Goal: Register for event/course: Sign up to attend an event or enroll in a course

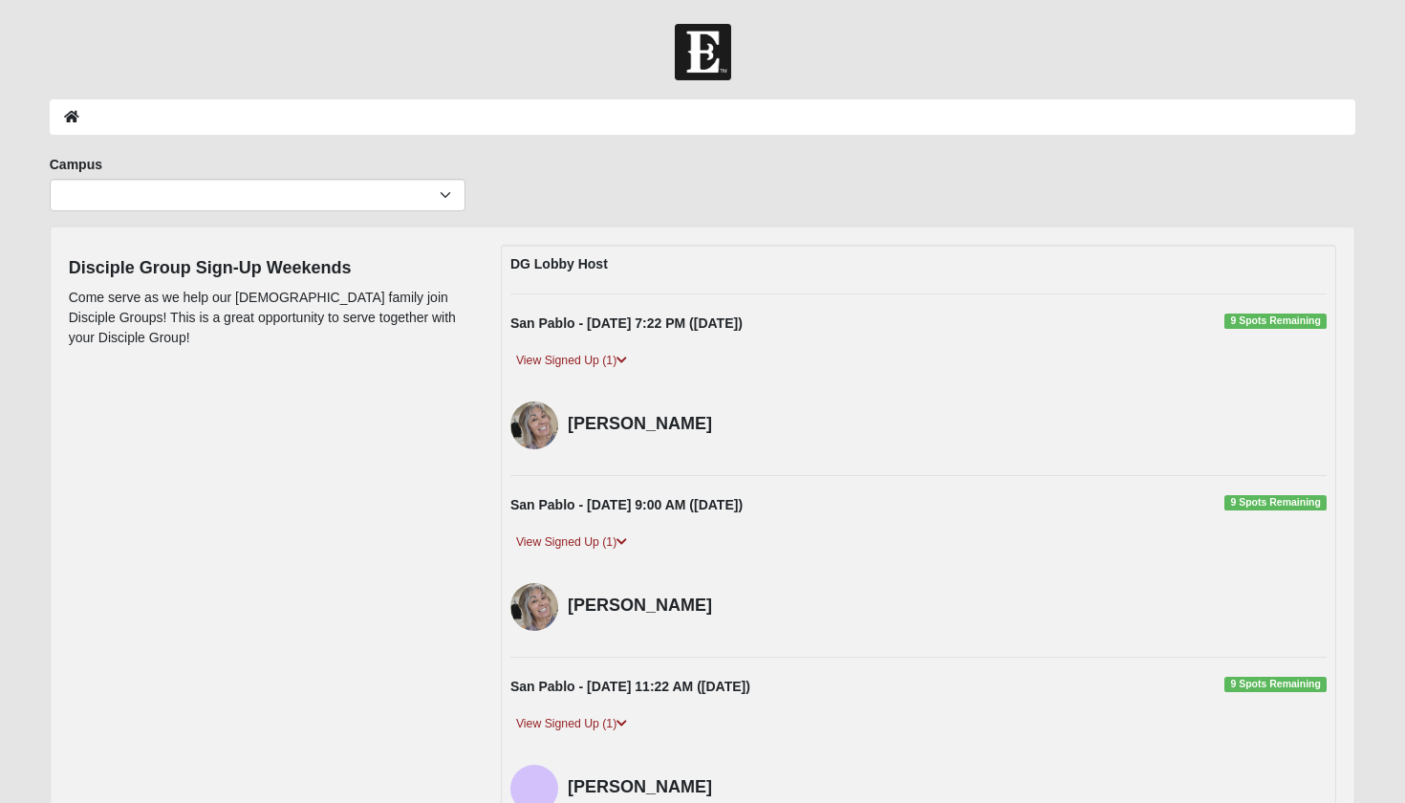
scroll to position [245, 0]
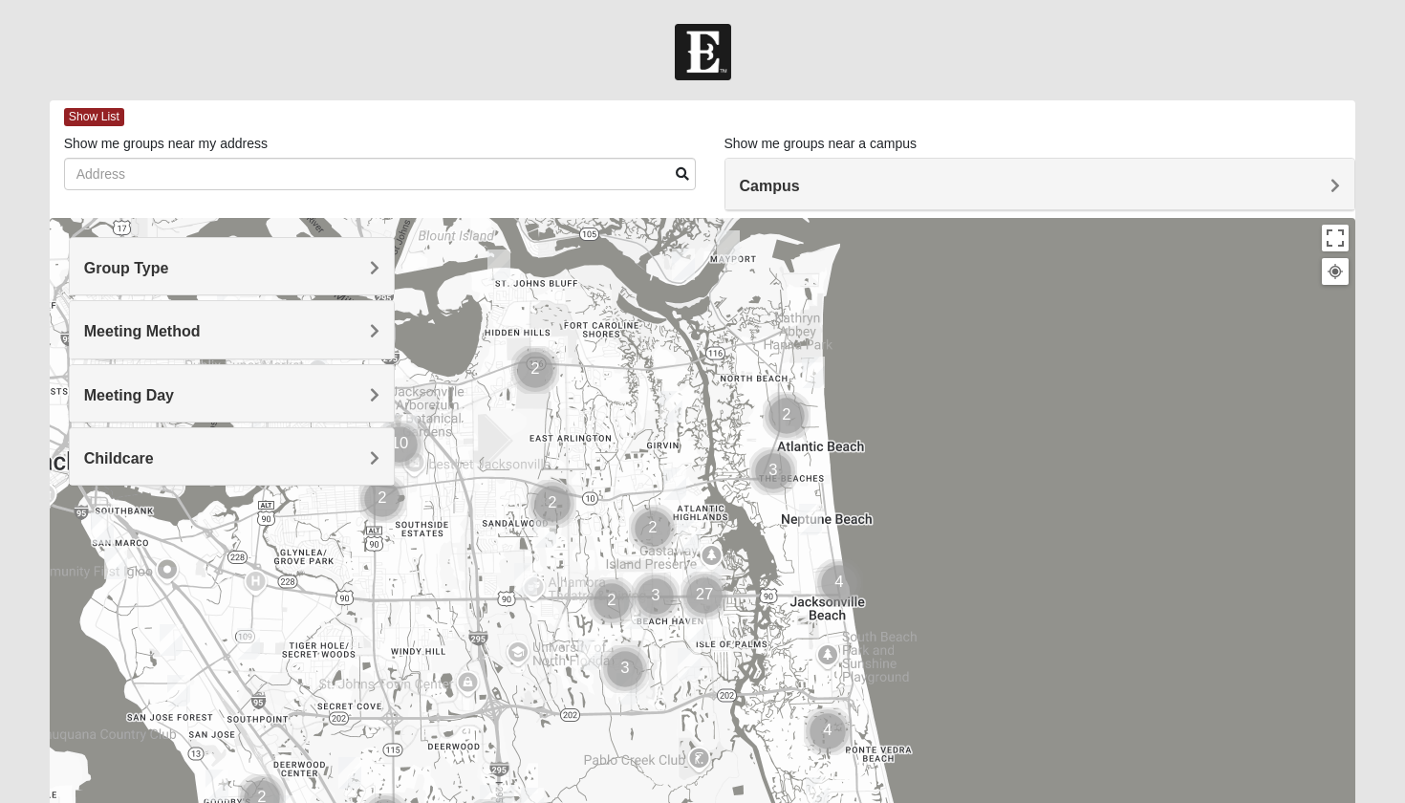
click at [660, 598] on img "Cluster of 3 groups" at bounding box center [656, 596] width 48 height 48
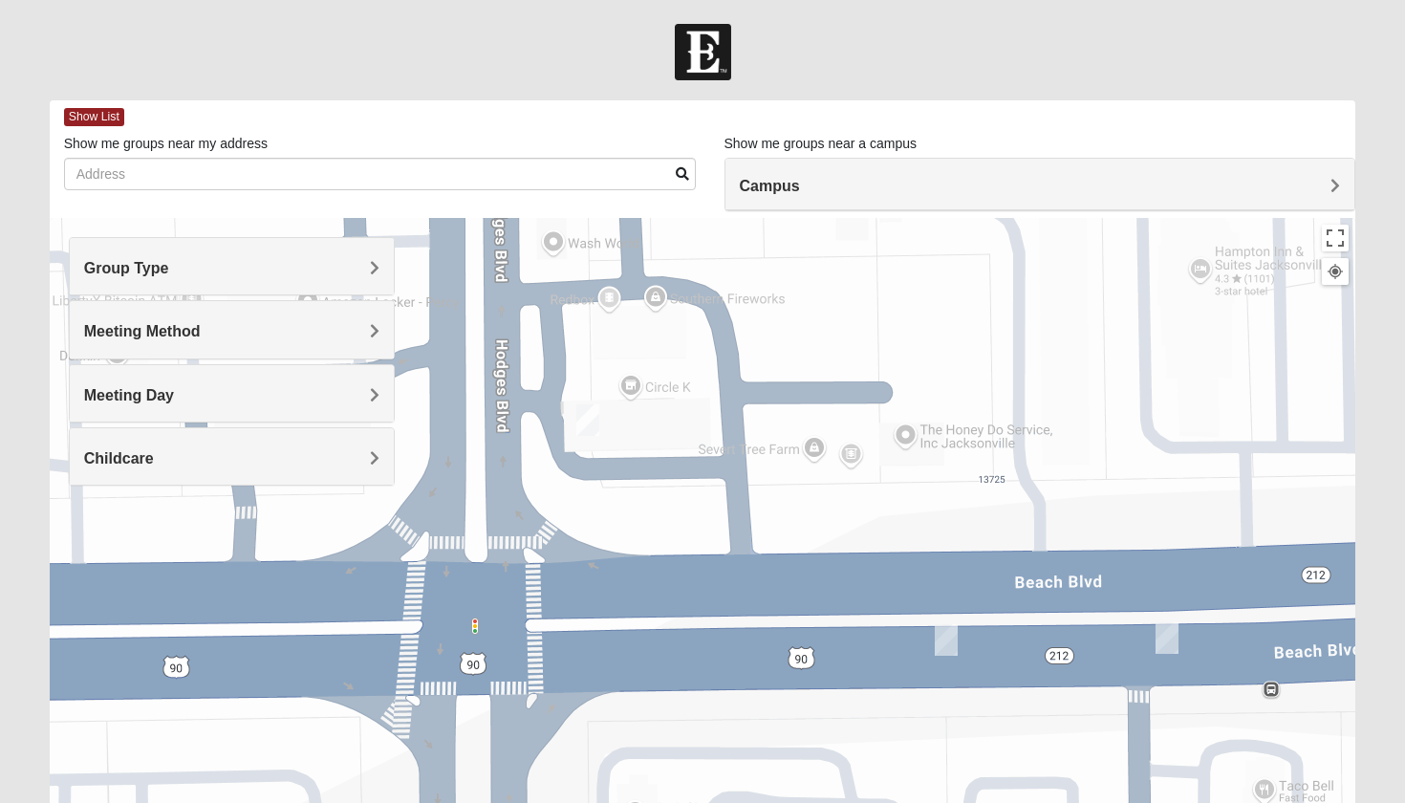
drag, startPoint x: 569, startPoint y: 682, endPoint x: 962, endPoint y: 504, distance: 432.4
click at [964, 504] on div "To navigate, press the arrow keys." at bounding box center [703, 600] width 1306 height 764
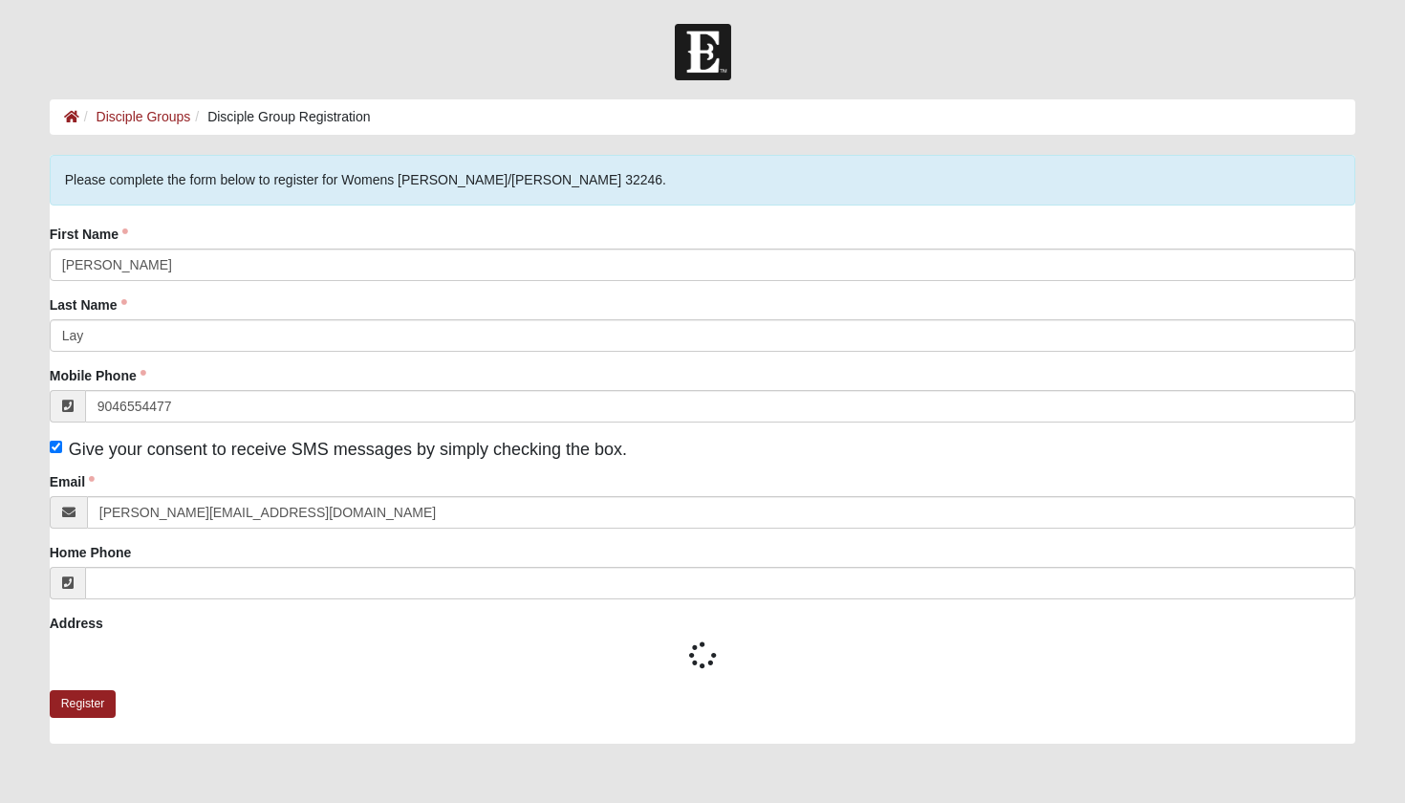
type input "[PHONE_NUMBER]"
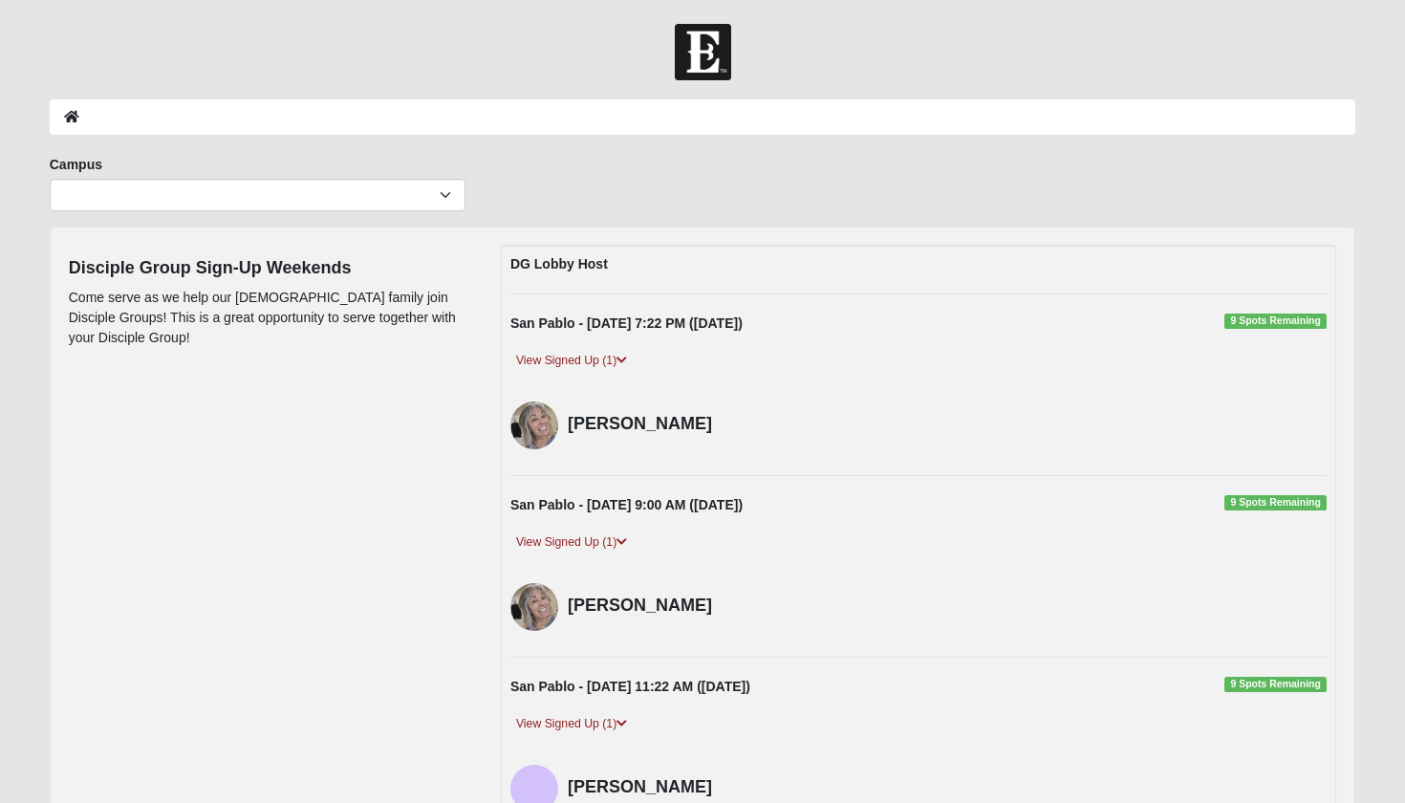
scroll to position [245, 0]
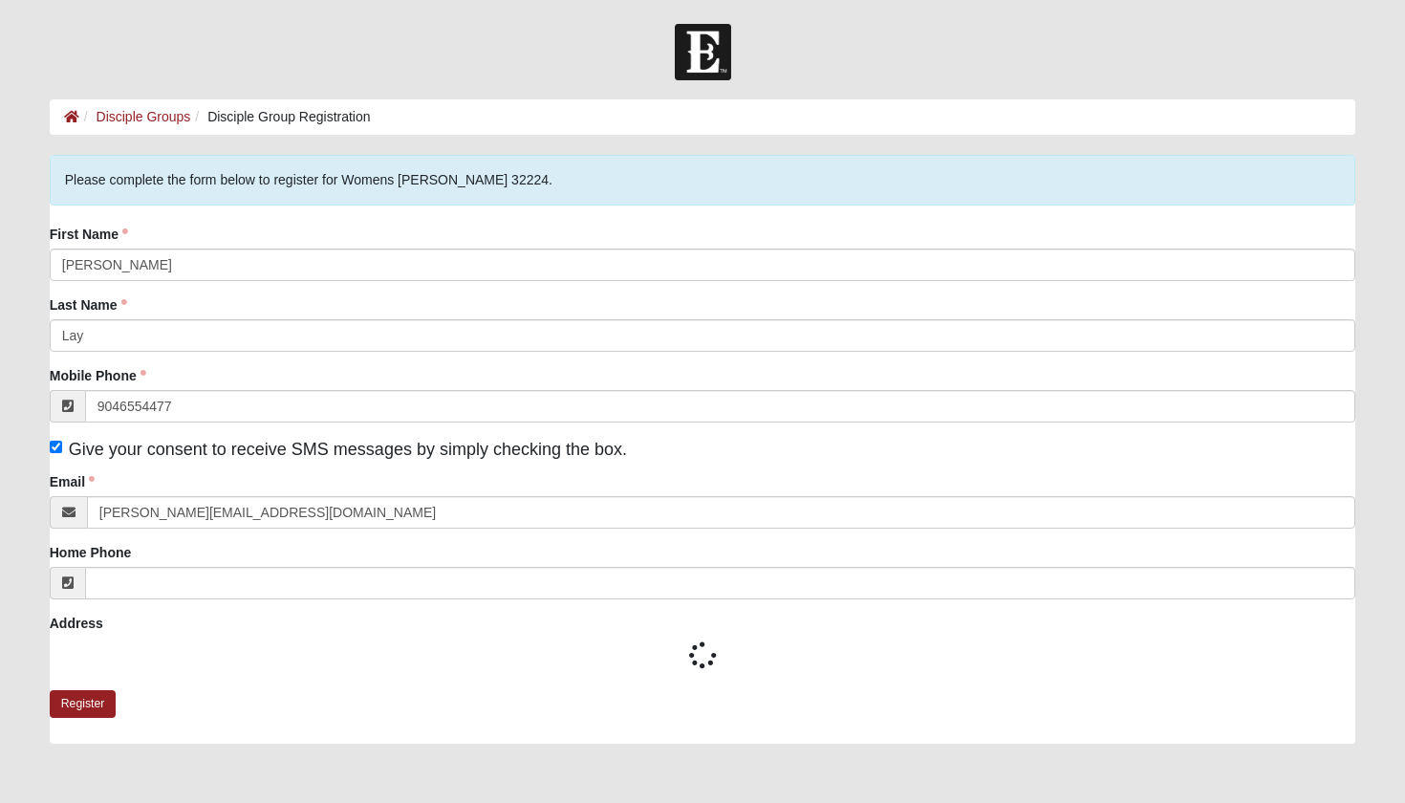
type input "[PHONE_NUMBER]"
